Goal: Information Seeking & Learning: Learn about a topic

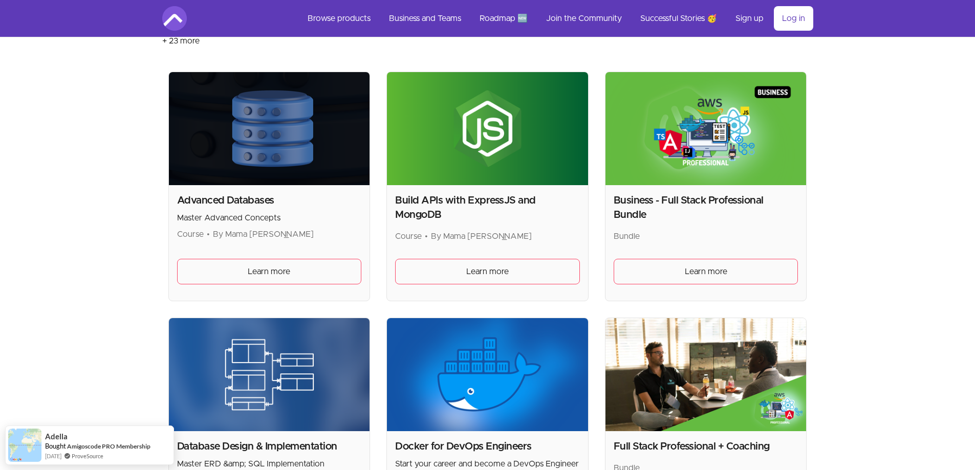
scroll to position [205, 0]
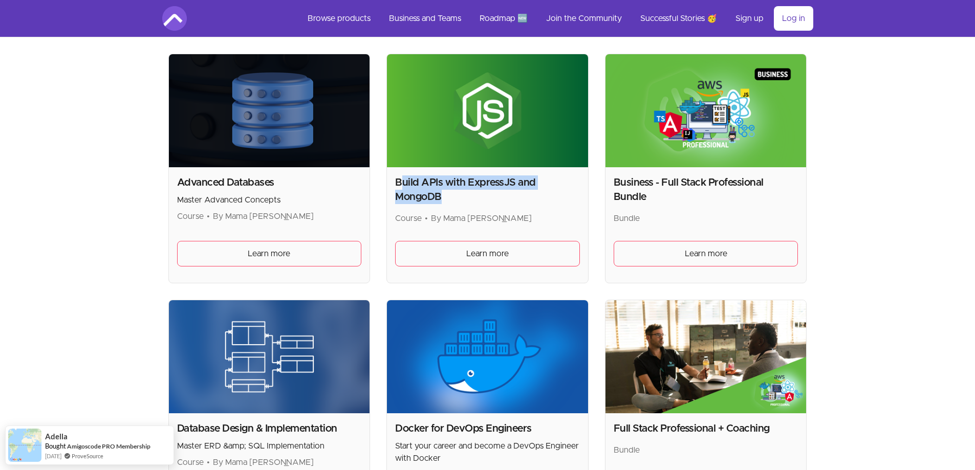
drag, startPoint x: 400, startPoint y: 182, endPoint x: 527, endPoint y: 193, distance: 127.4
click at [527, 193] on h2 "Build APIs with ExpressJS and MongoDB" at bounding box center [487, 190] width 185 height 29
click at [527, 195] on h2 "Build APIs with ExpressJS and MongoDB" at bounding box center [487, 190] width 185 height 29
click at [541, 200] on h2 "Build APIs with ExpressJS and MongoDB" at bounding box center [487, 190] width 185 height 29
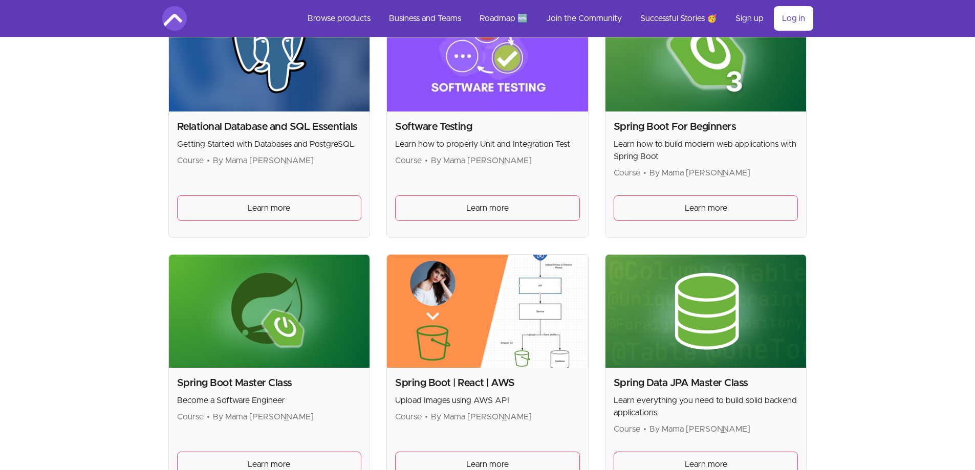
scroll to position [2150, 0]
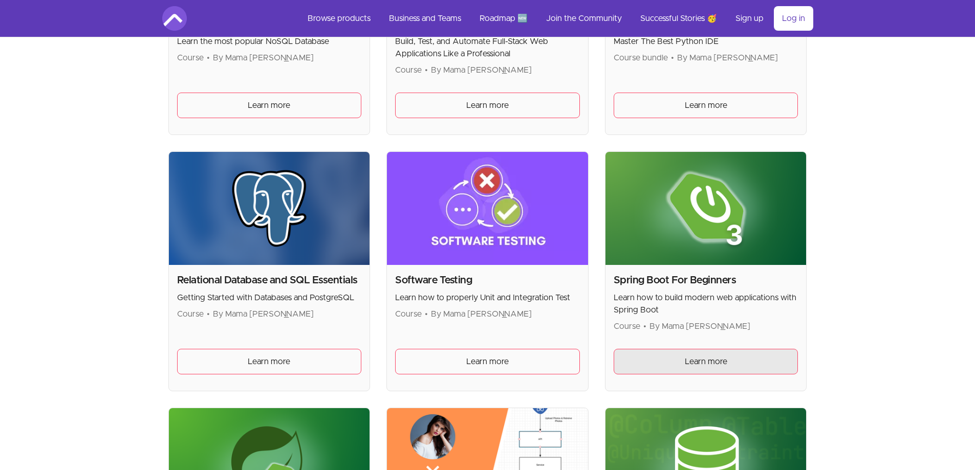
click at [707, 362] on span "Learn more" at bounding box center [706, 362] width 42 height 12
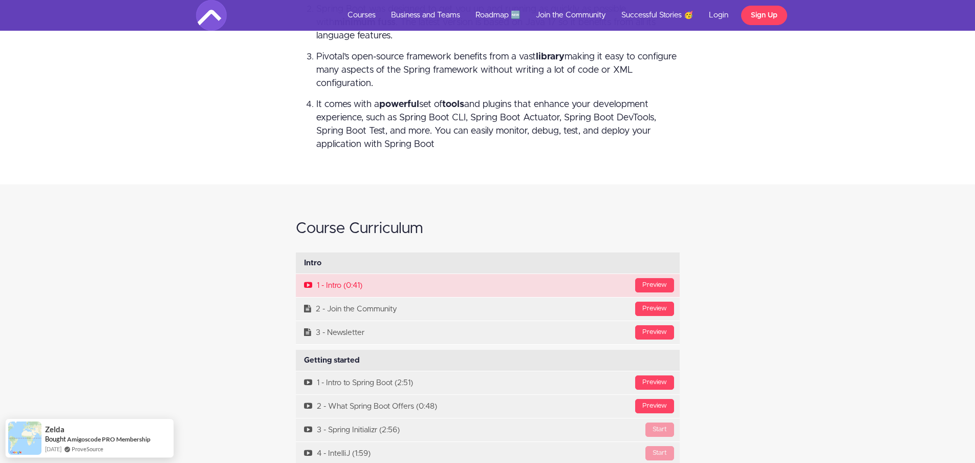
scroll to position [3327, 0]
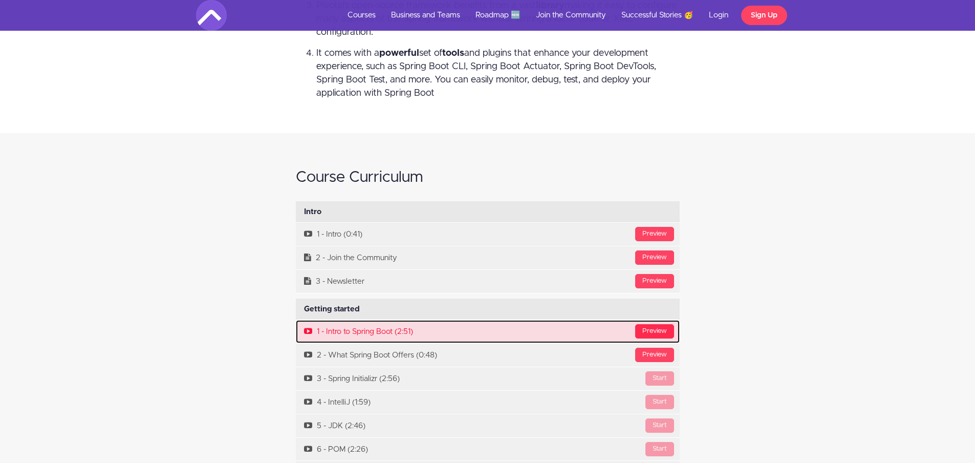
click at [657, 332] on div "Preview" at bounding box center [654, 331] width 39 height 14
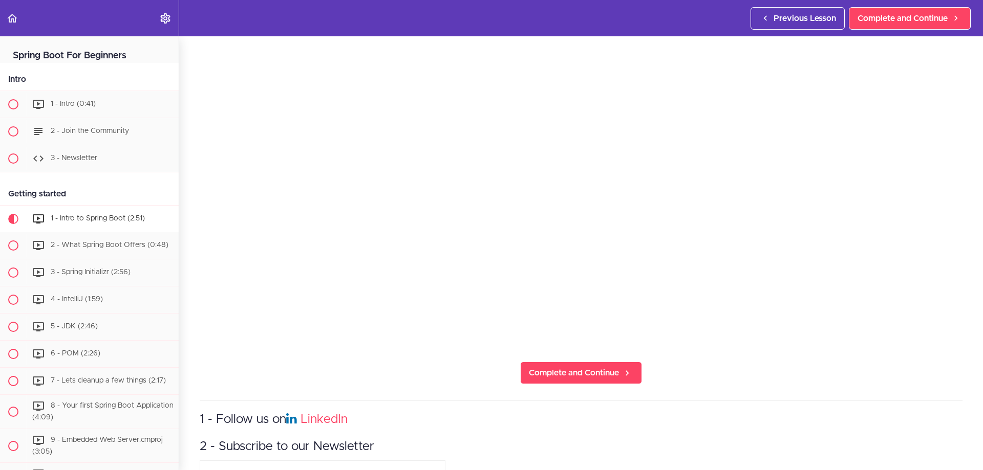
scroll to position [102, 0]
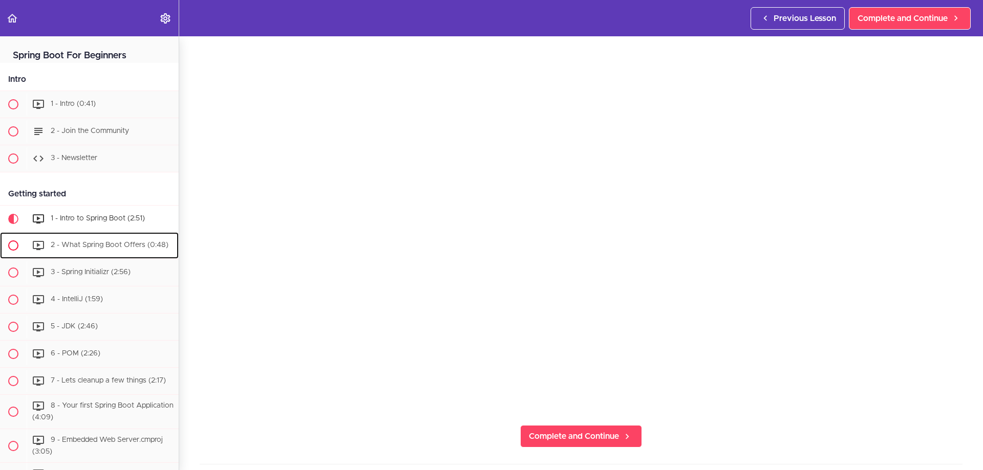
click at [117, 248] on div "2 - What Spring Boot Offers (0:48)" at bounding box center [103, 245] width 152 height 23
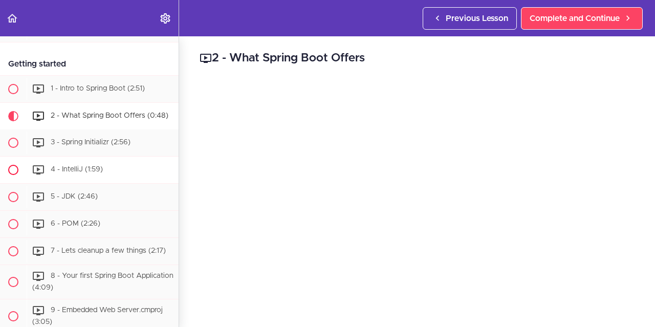
scroll to position [156, 0]
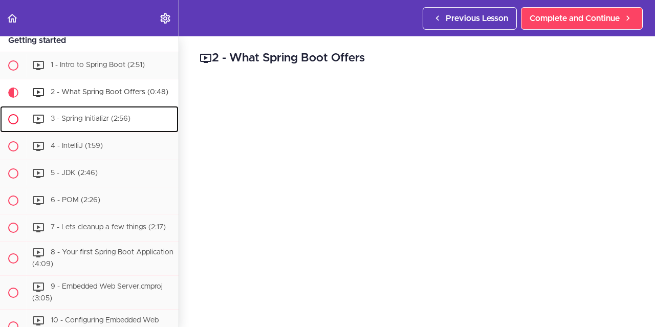
click at [114, 122] on span "3 - Spring Initializr (2:56)" at bounding box center [91, 118] width 80 height 7
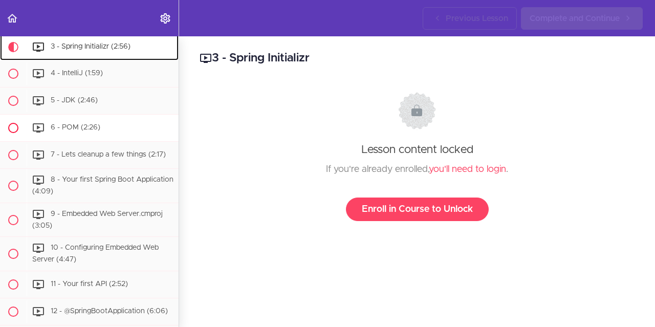
scroll to position [231, 0]
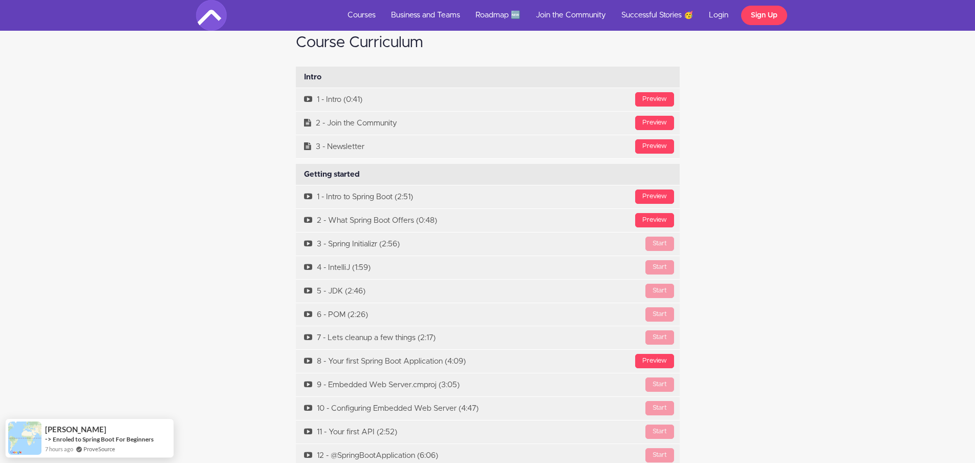
scroll to position [3430, 0]
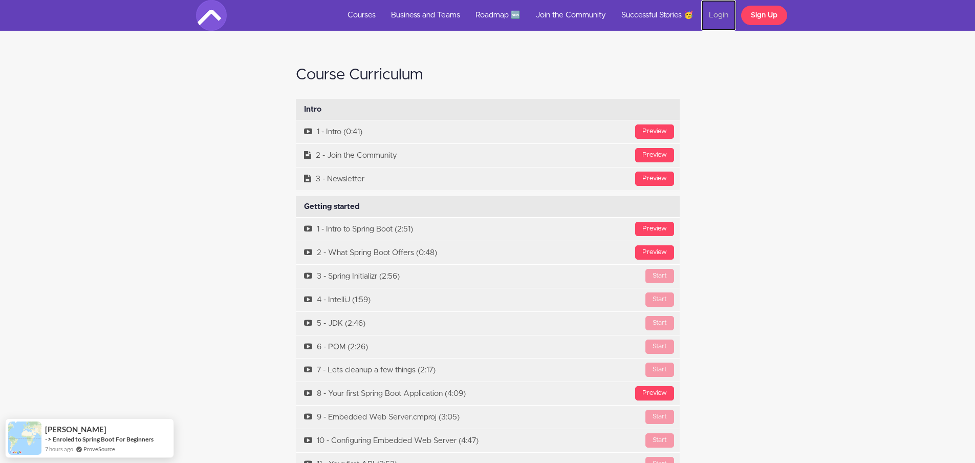
click at [723, 11] on link "Login" at bounding box center [718, 15] width 35 height 31
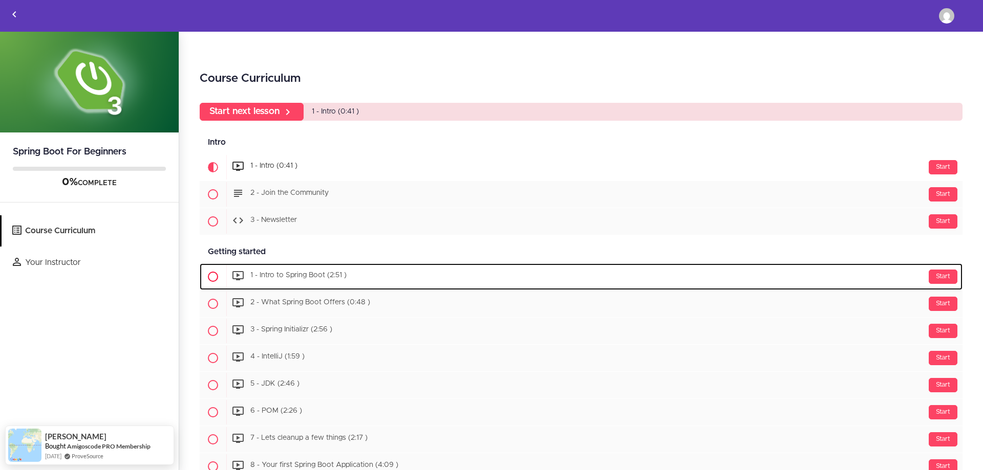
click at [344, 287] on div "Start 1 - Intro to Spring Boot (2:51 )" at bounding box center [594, 277] width 736 height 25
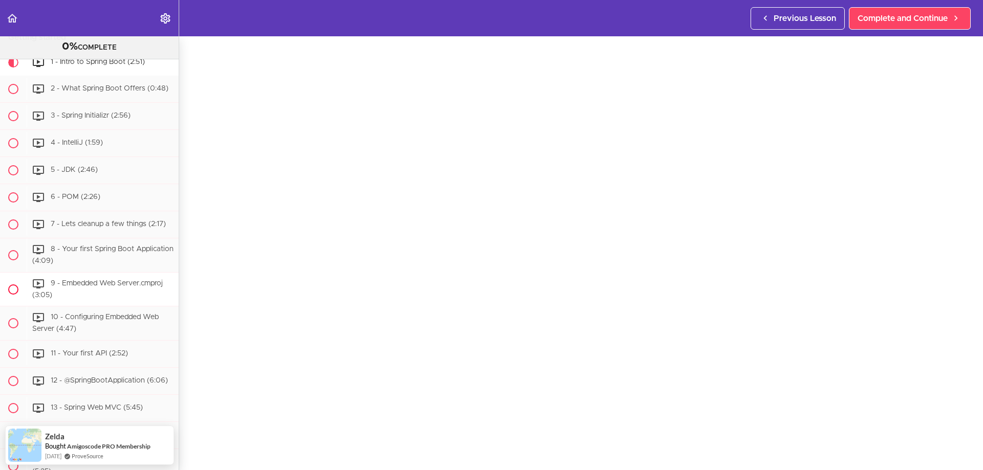
scroll to position [182, 0]
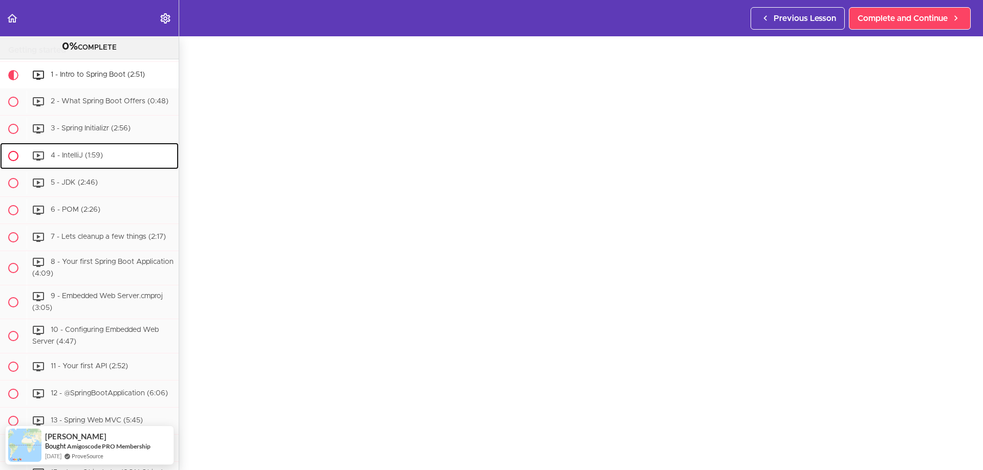
click at [79, 159] on span "4 - IntelliJ (1:59)" at bounding box center [77, 155] width 52 height 7
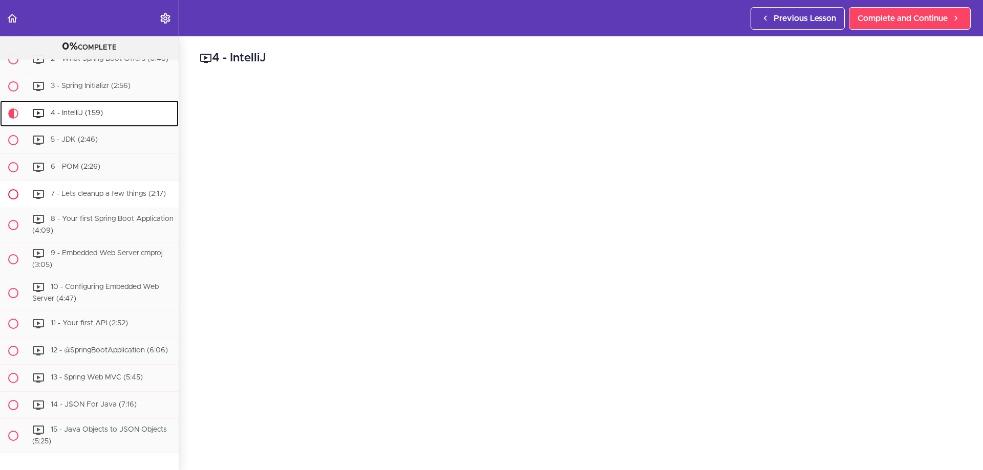
scroll to position [156, 0]
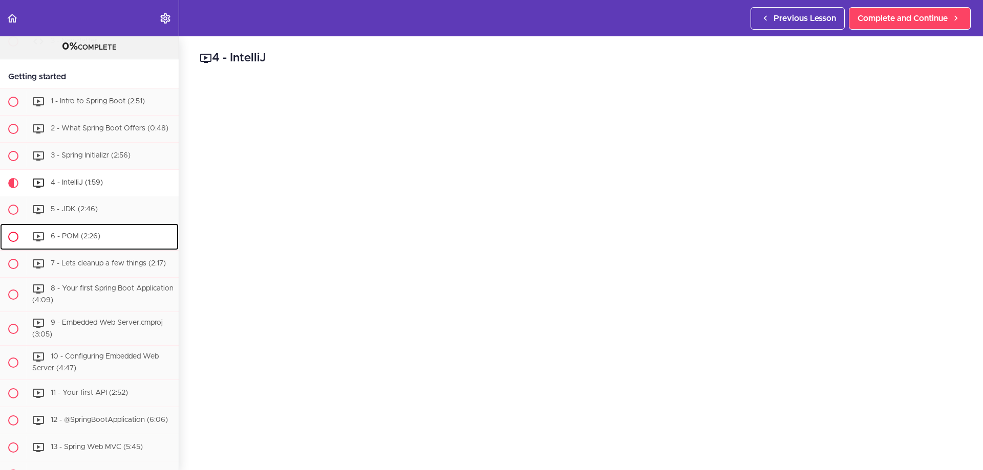
click at [104, 247] on div "6 - POM (2:26)" at bounding box center [103, 237] width 152 height 23
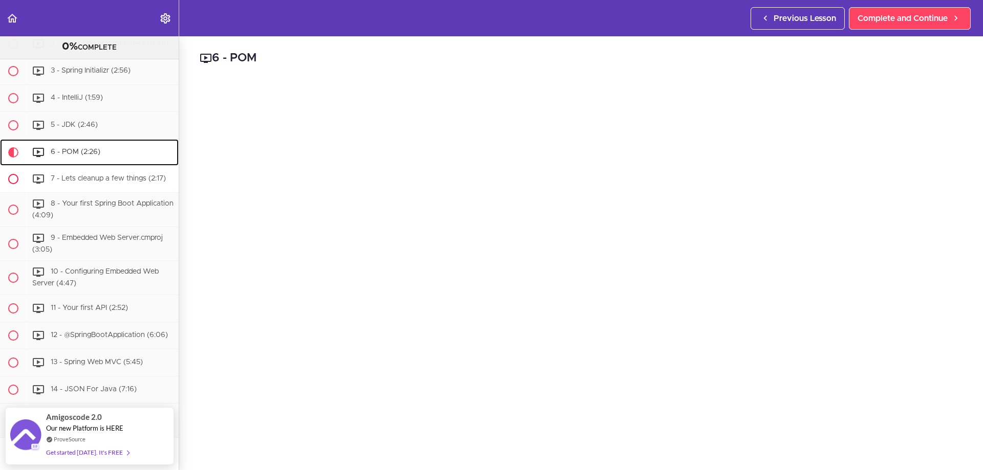
scroll to position [205, 0]
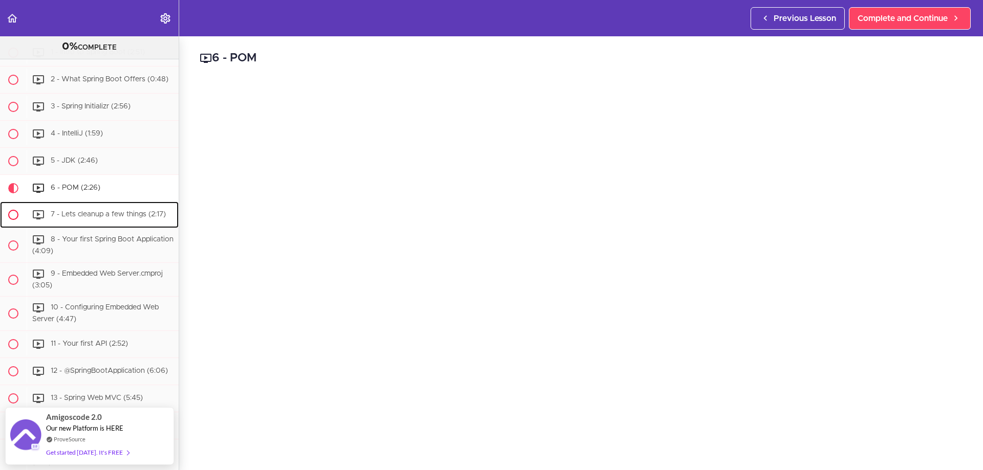
click at [111, 218] on span "7 - Lets cleanup a few things (2:17)" at bounding box center [108, 214] width 115 height 7
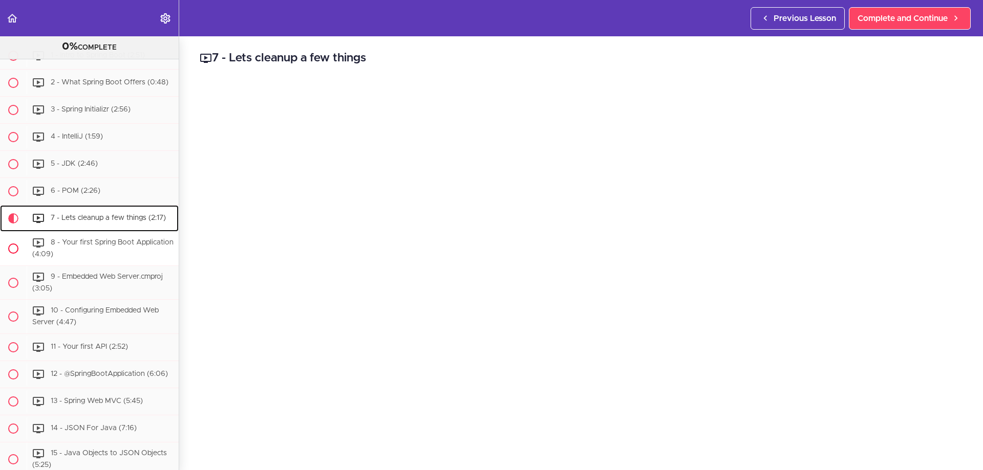
scroll to position [186, 0]
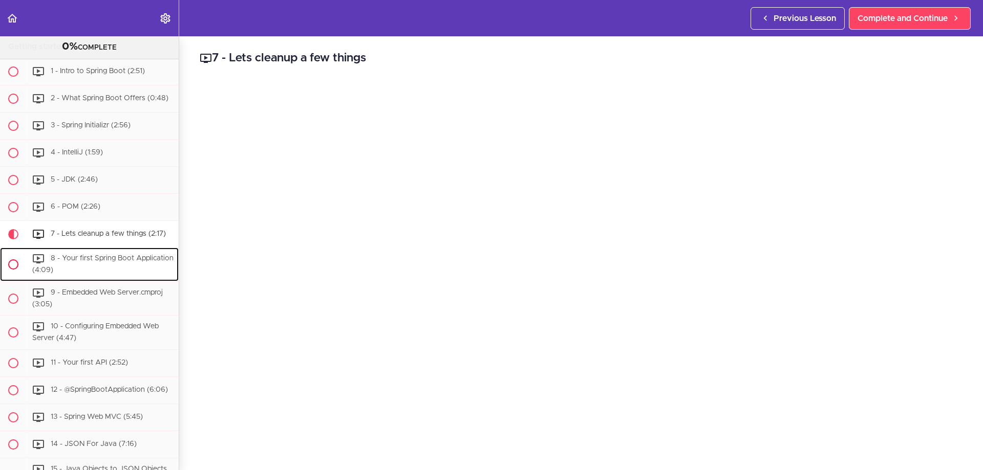
click at [110, 269] on span "8 - Your first Spring Boot Application (4:09)" at bounding box center [102, 264] width 141 height 19
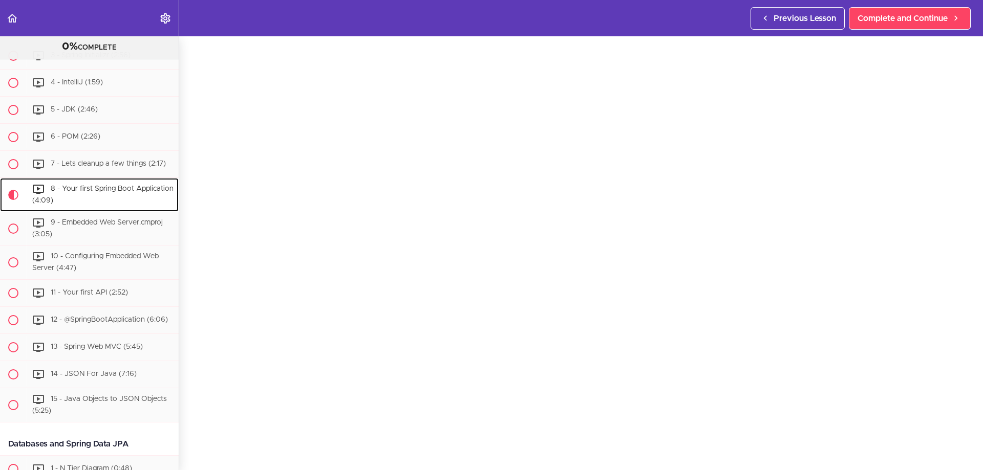
scroll to position [102, 0]
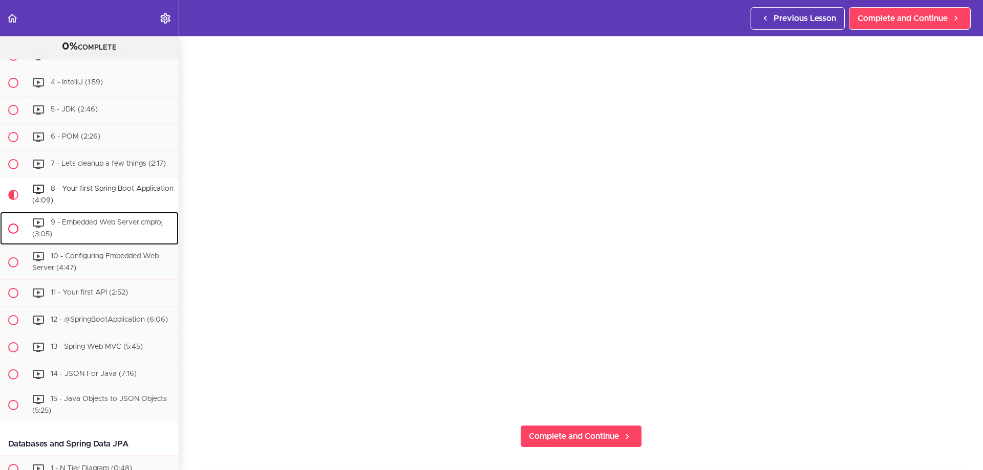
click at [100, 235] on div "9 - Embedded Web Server.cmproj (3:05)" at bounding box center [103, 229] width 152 height 34
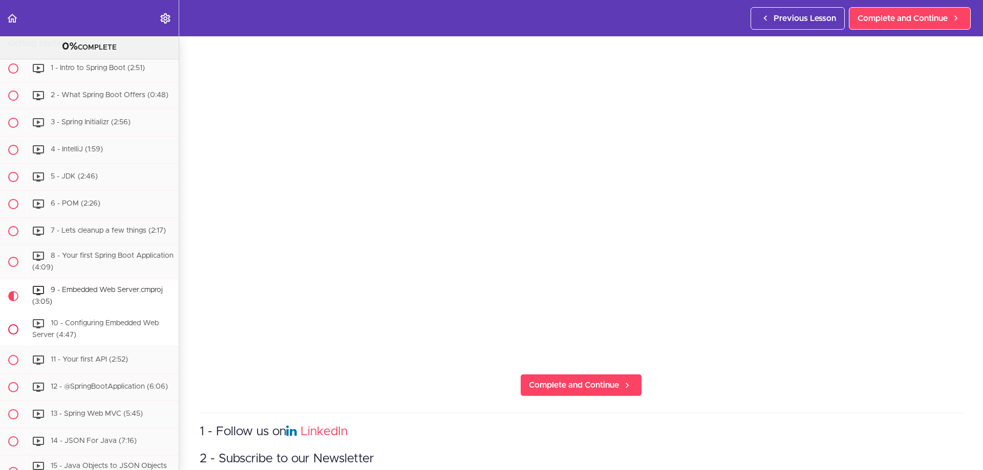
scroll to position [196, 0]
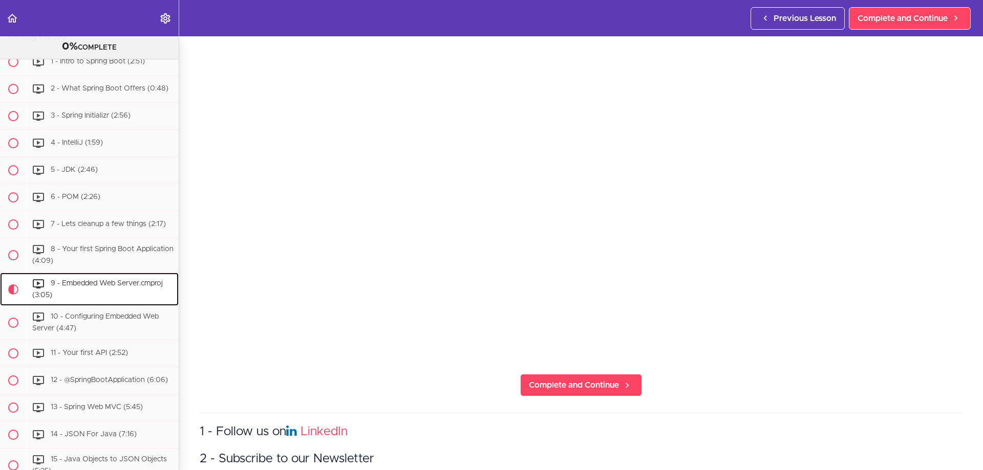
click at [128, 294] on span "9 - Embedded Web Server.cmproj (3:05)" at bounding box center [97, 289] width 131 height 19
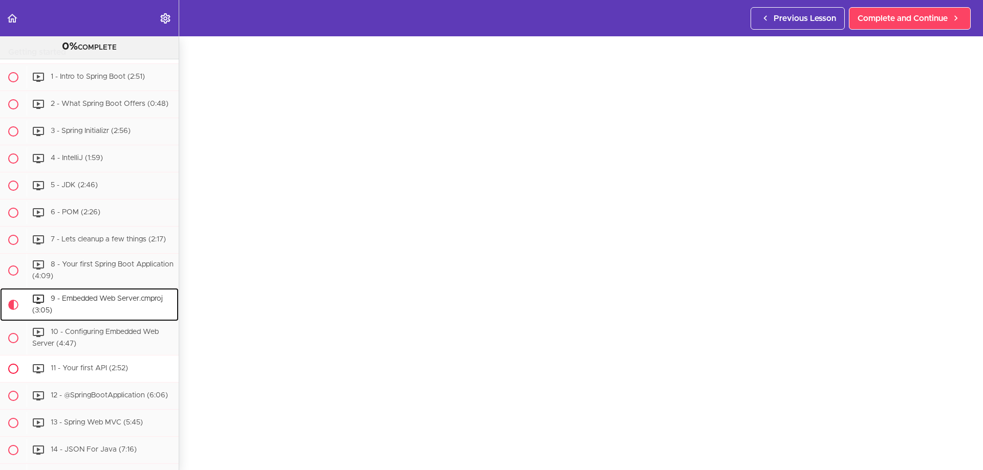
scroll to position [205, 0]
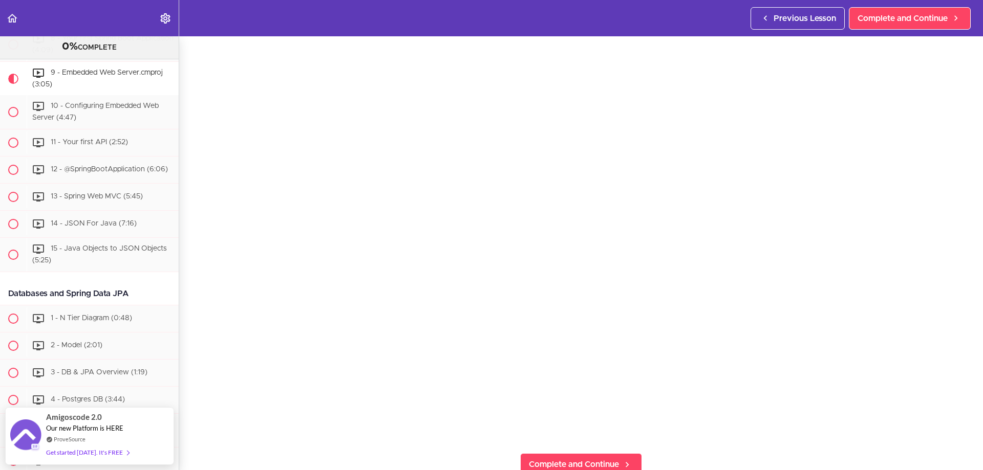
scroll to position [51, 0]
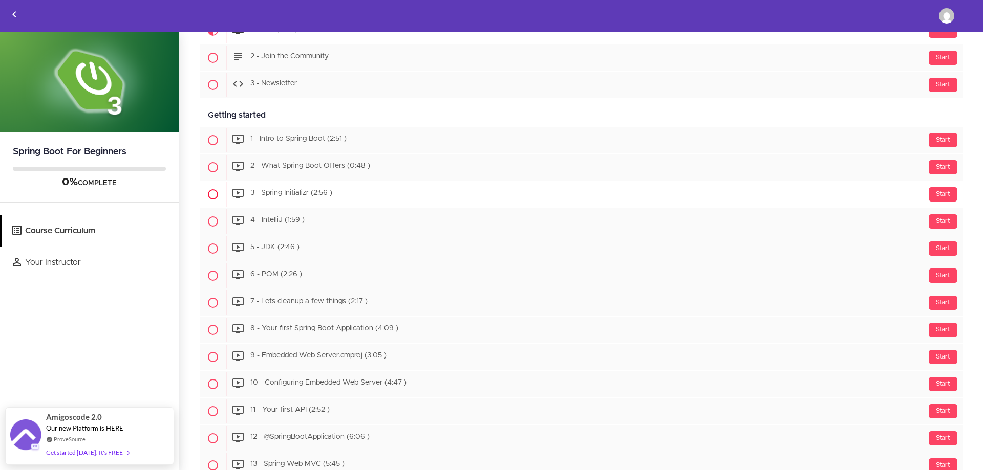
scroll to position [205, 0]
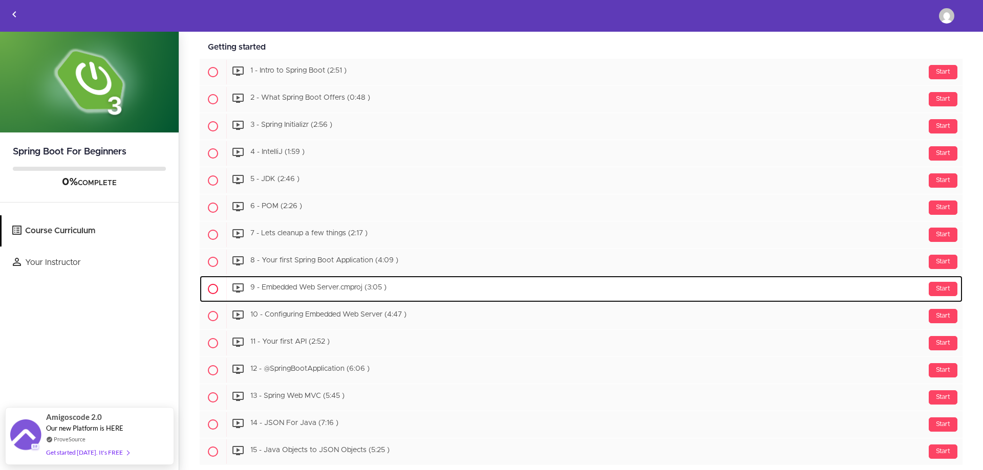
click at [346, 290] on span "9 - Embedded Web Server.cmproj (3:05 )" at bounding box center [318, 288] width 136 height 7
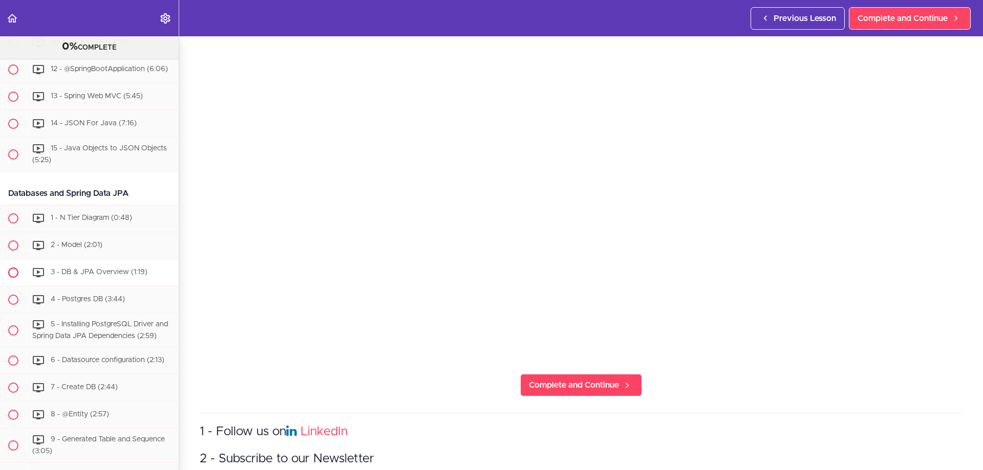
scroll to position [515, 0]
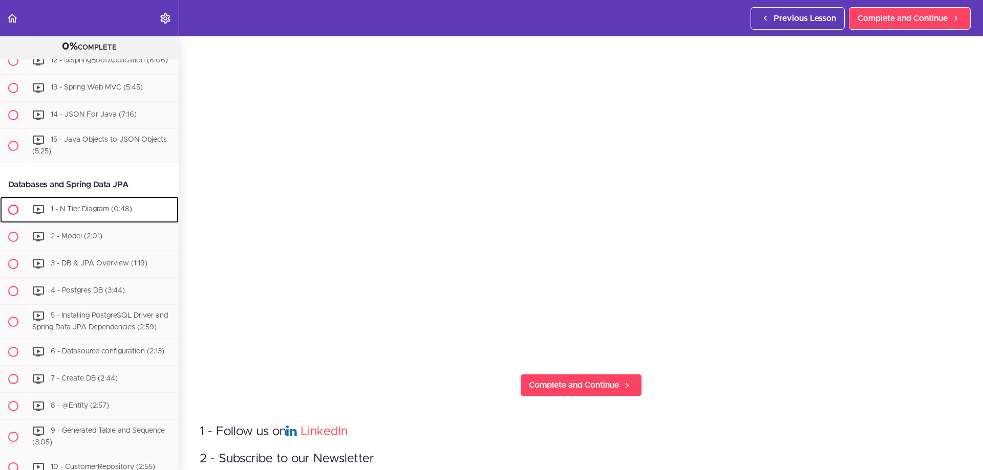
click at [88, 221] on div "1 - N Tier Diagram (0:48)" at bounding box center [103, 210] width 152 height 23
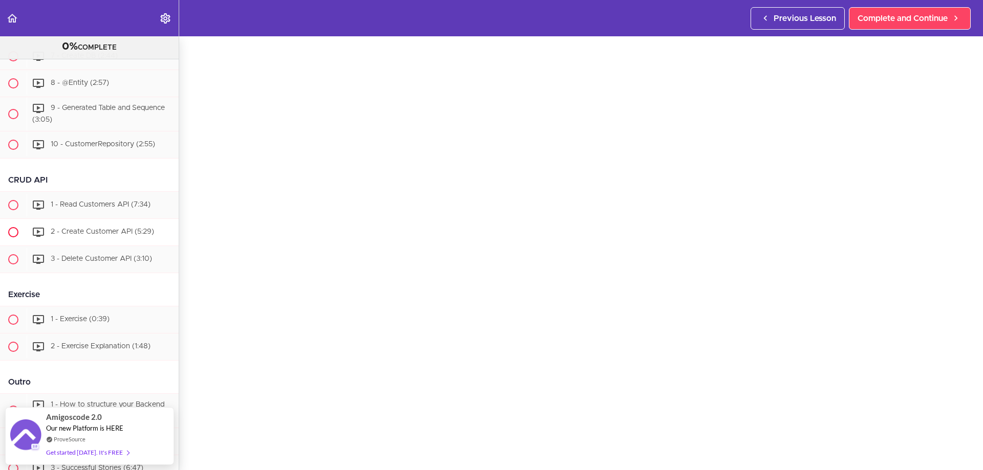
scroll to position [856, 0]
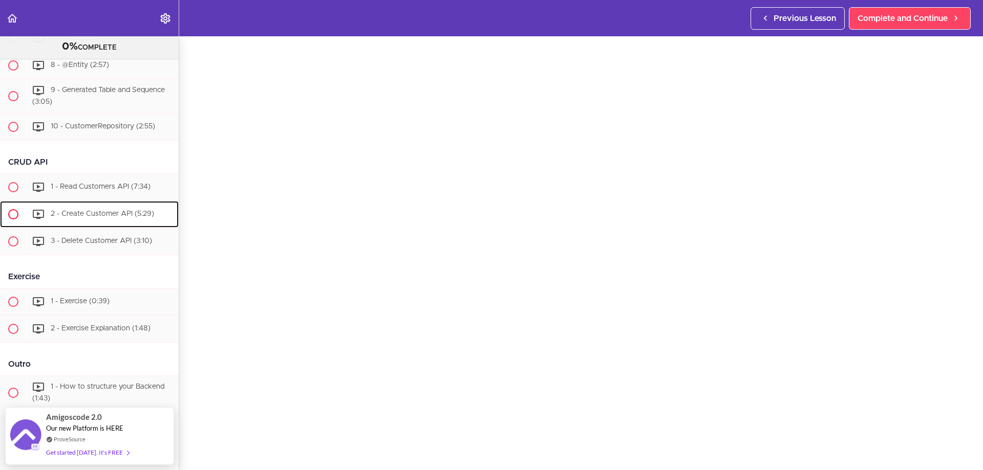
click at [95, 226] on div "2 - Create Customer API (5:29)" at bounding box center [103, 214] width 152 height 23
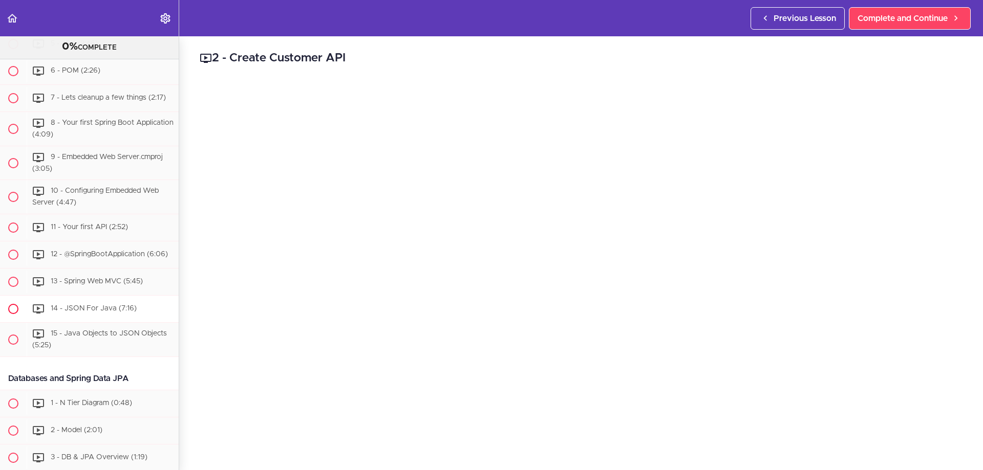
scroll to position [271, 0]
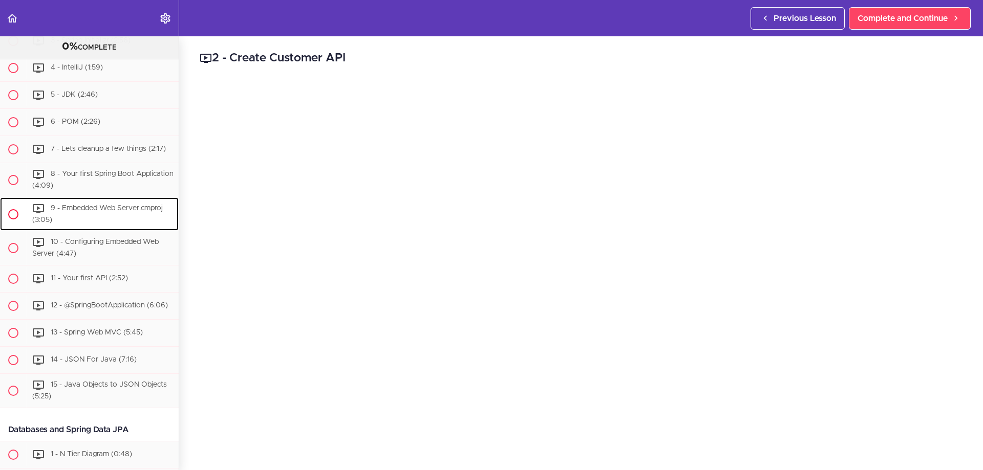
click at [102, 218] on span "9 - Embedded Web Server.cmproj (3:05)" at bounding box center [97, 214] width 131 height 19
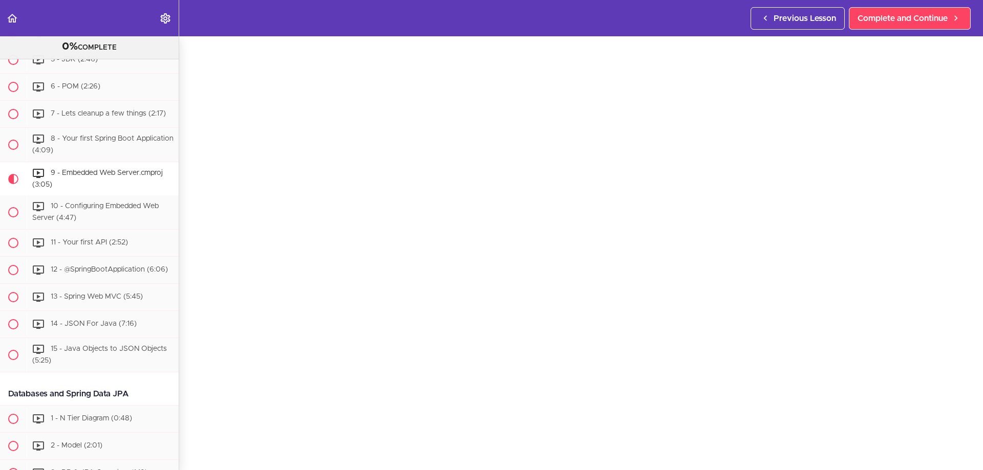
scroll to position [298, 0]
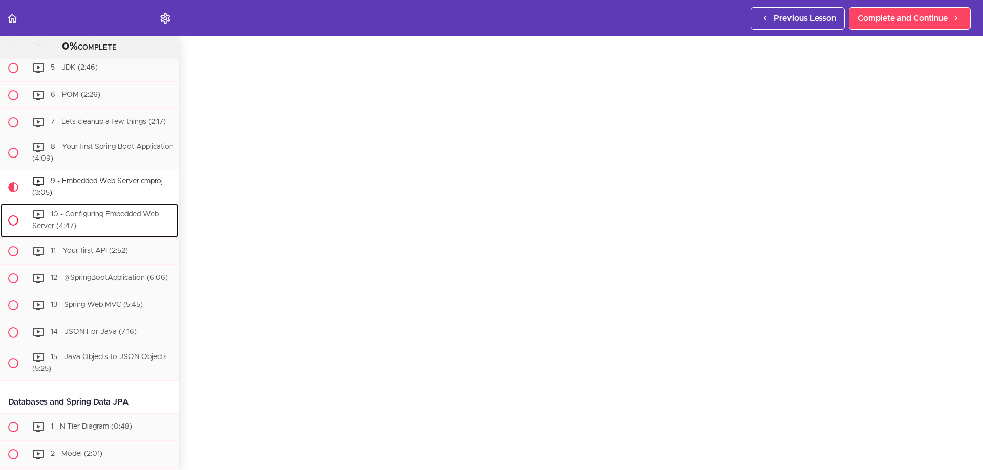
click at [124, 230] on div "10 - Configuring Embedded Web Server (4:47)" at bounding box center [103, 221] width 152 height 34
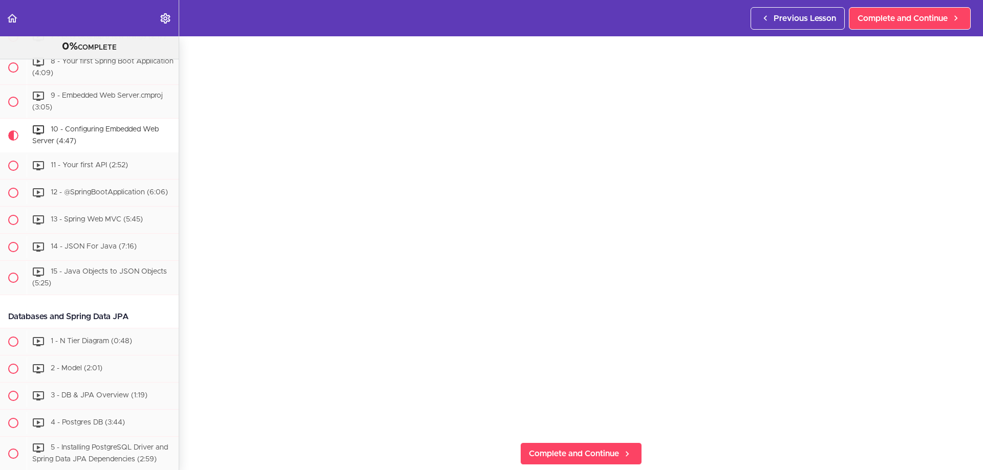
scroll to position [102, 0]
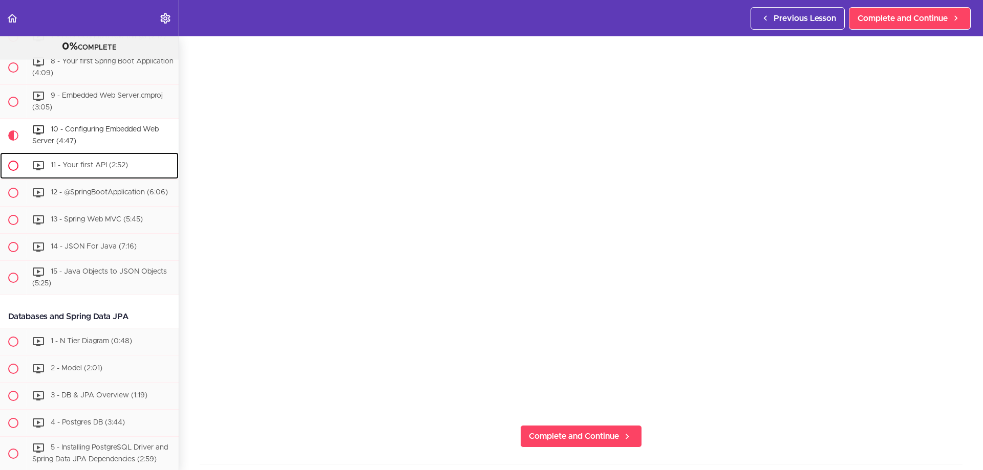
click at [123, 177] on div "11 - Your first API (2:52)" at bounding box center [103, 166] width 152 height 23
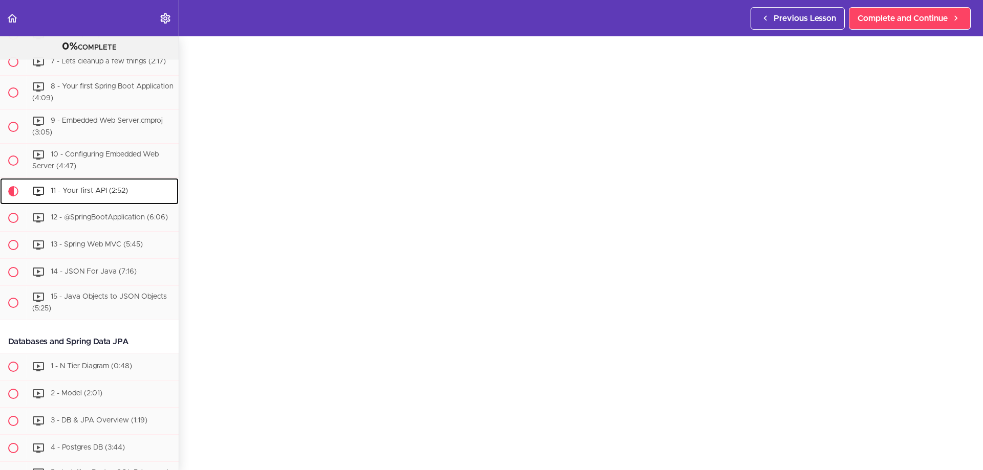
scroll to position [30, 0]
click at [58, 221] on span "12 - @SpringBootApplication (6:06)" at bounding box center [109, 217] width 117 height 7
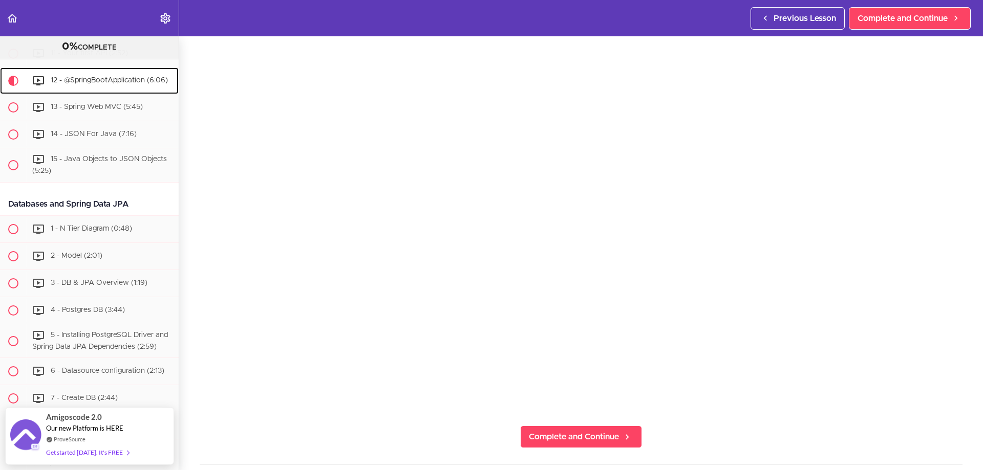
scroll to position [51, 0]
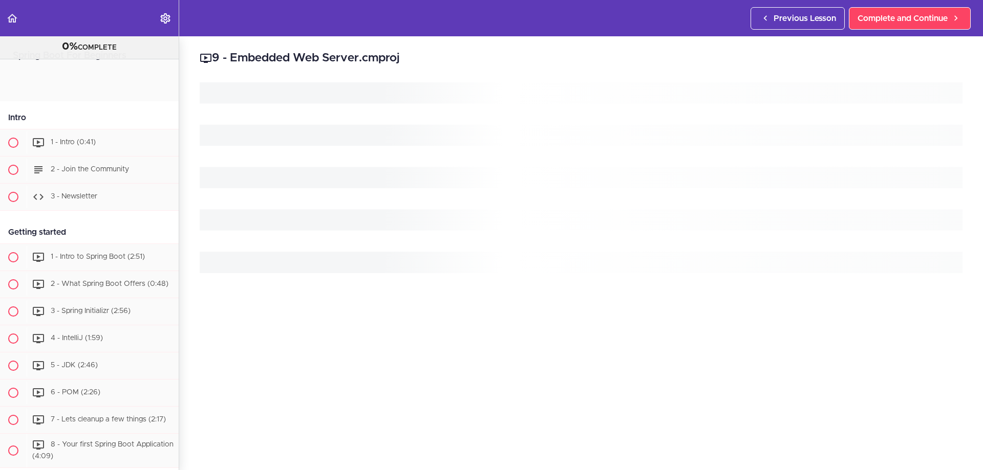
scroll to position [413, 0]
